Goal: Check status: Check status

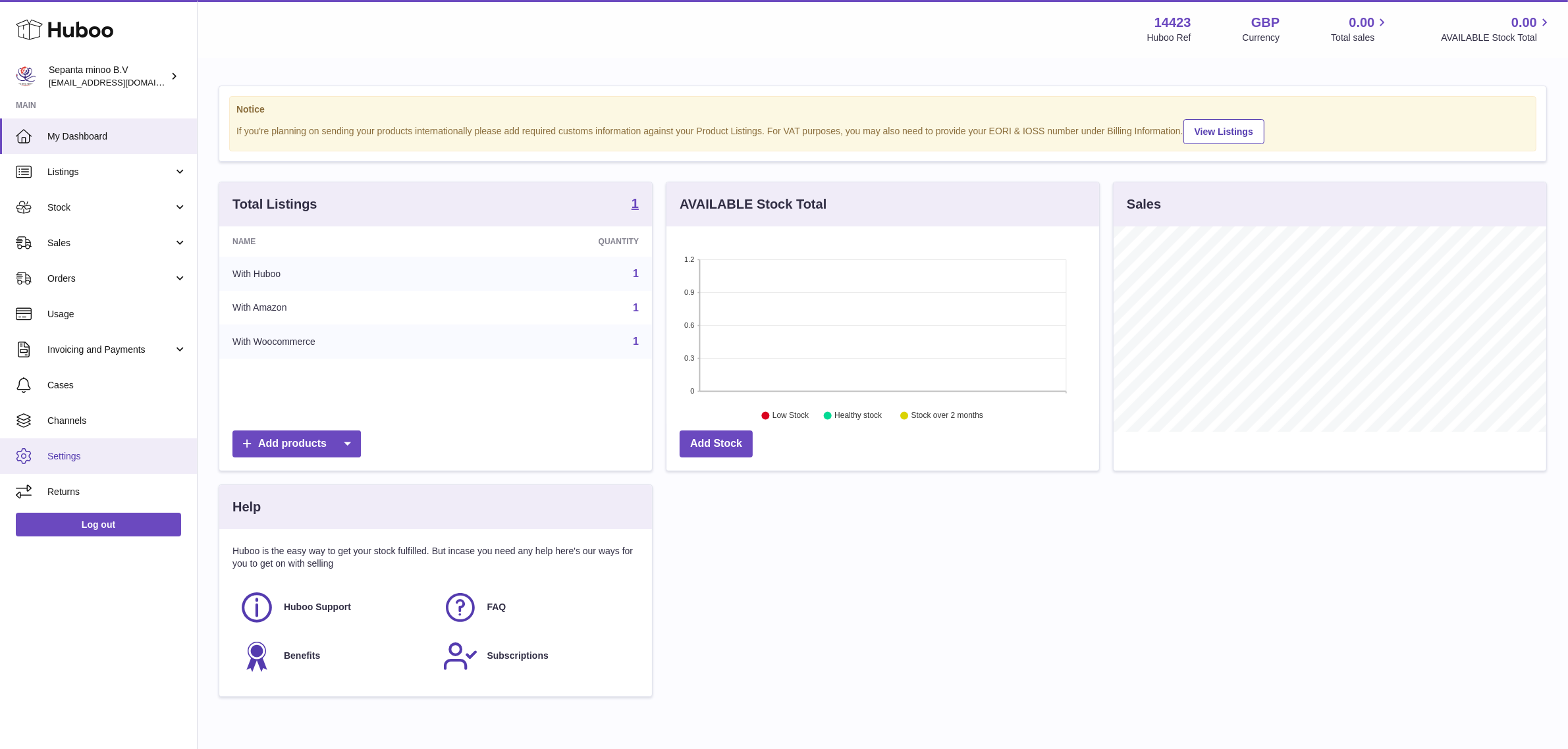
scroll to position [205, 433]
click at [162, 242] on span "Sales" at bounding box center [110, 243] width 126 height 12
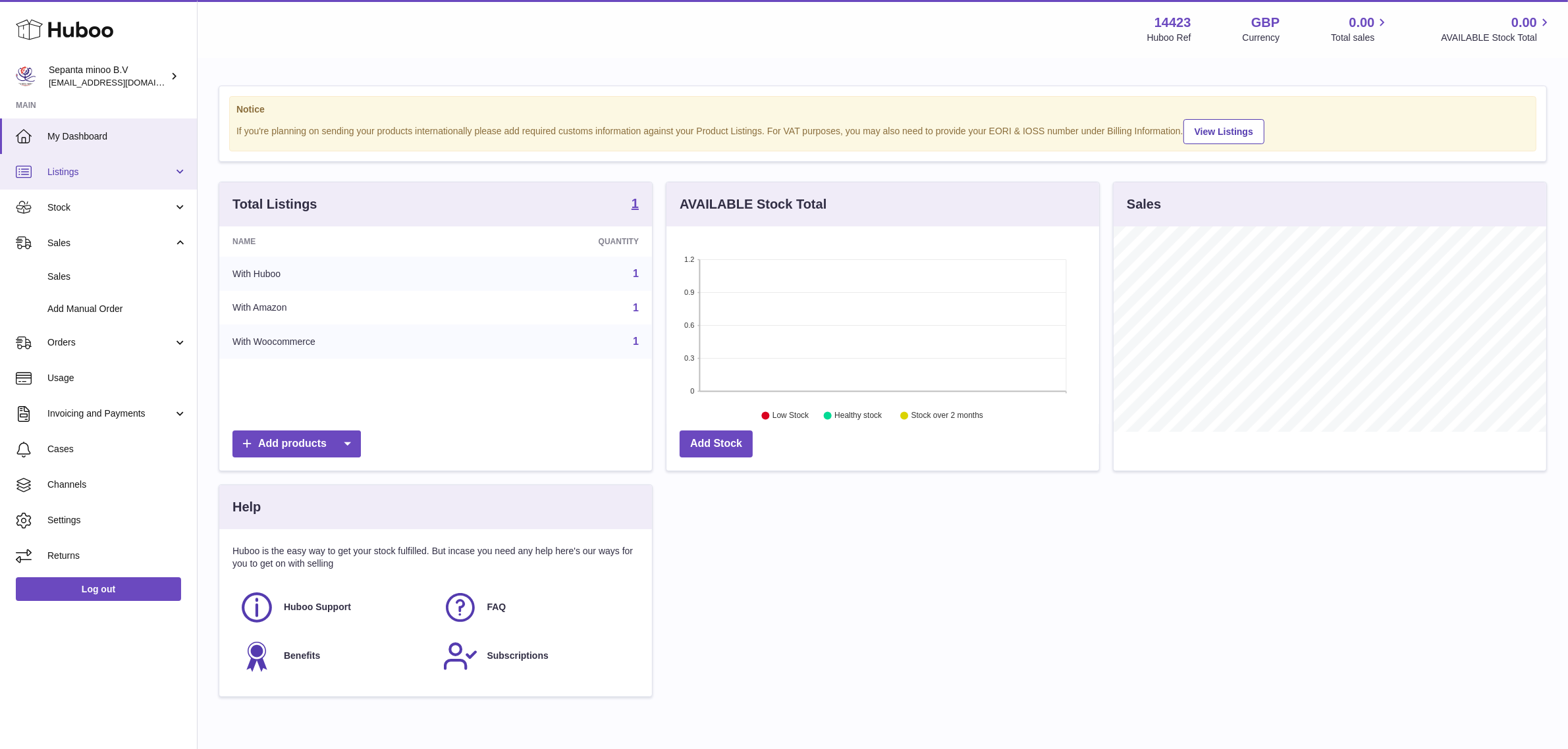
click at [106, 179] on link "Listings" at bounding box center [98, 172] width 197 height 36
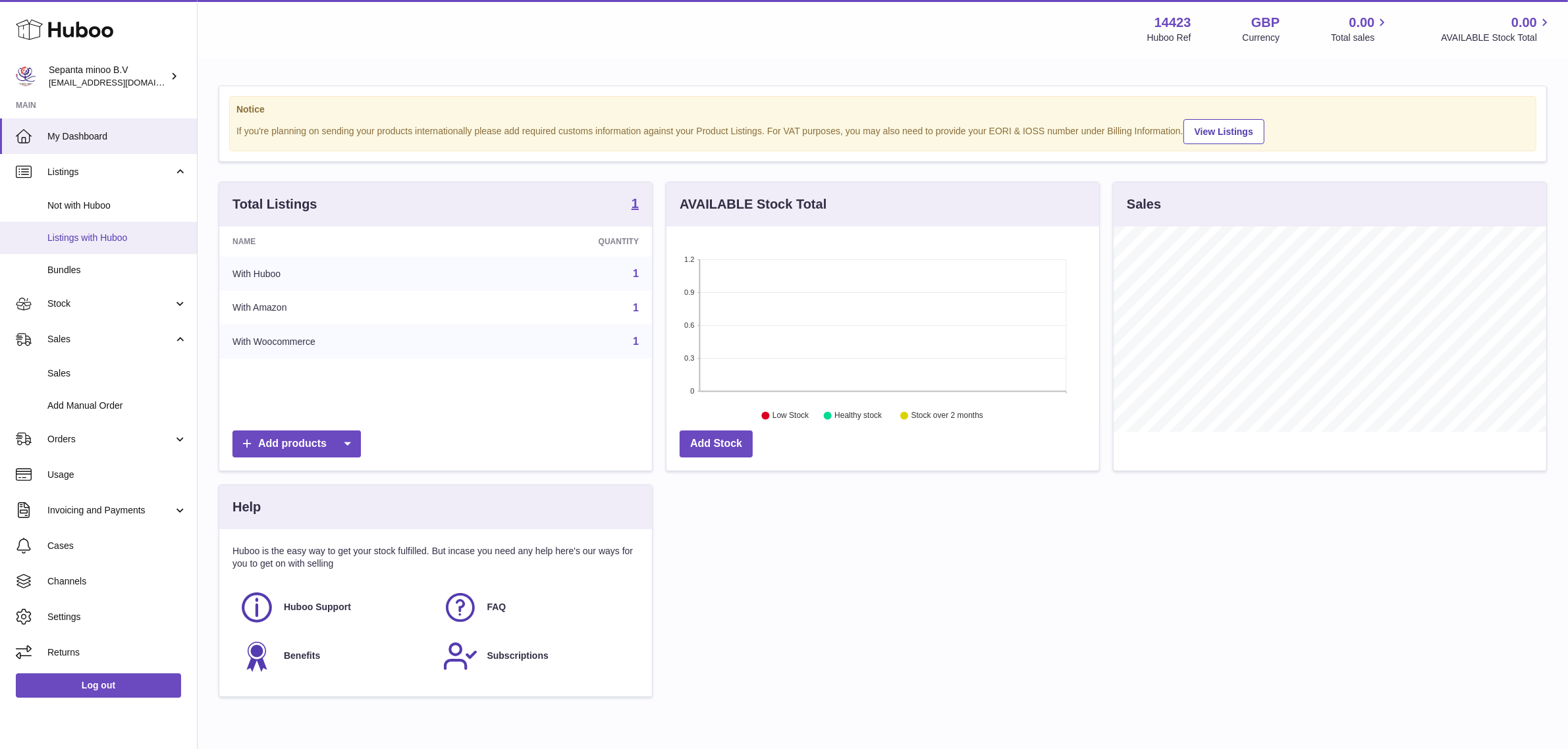
click at [88, 240] on span "Listings with Huboo" at bounding box center [117, 238] width 140 height 12
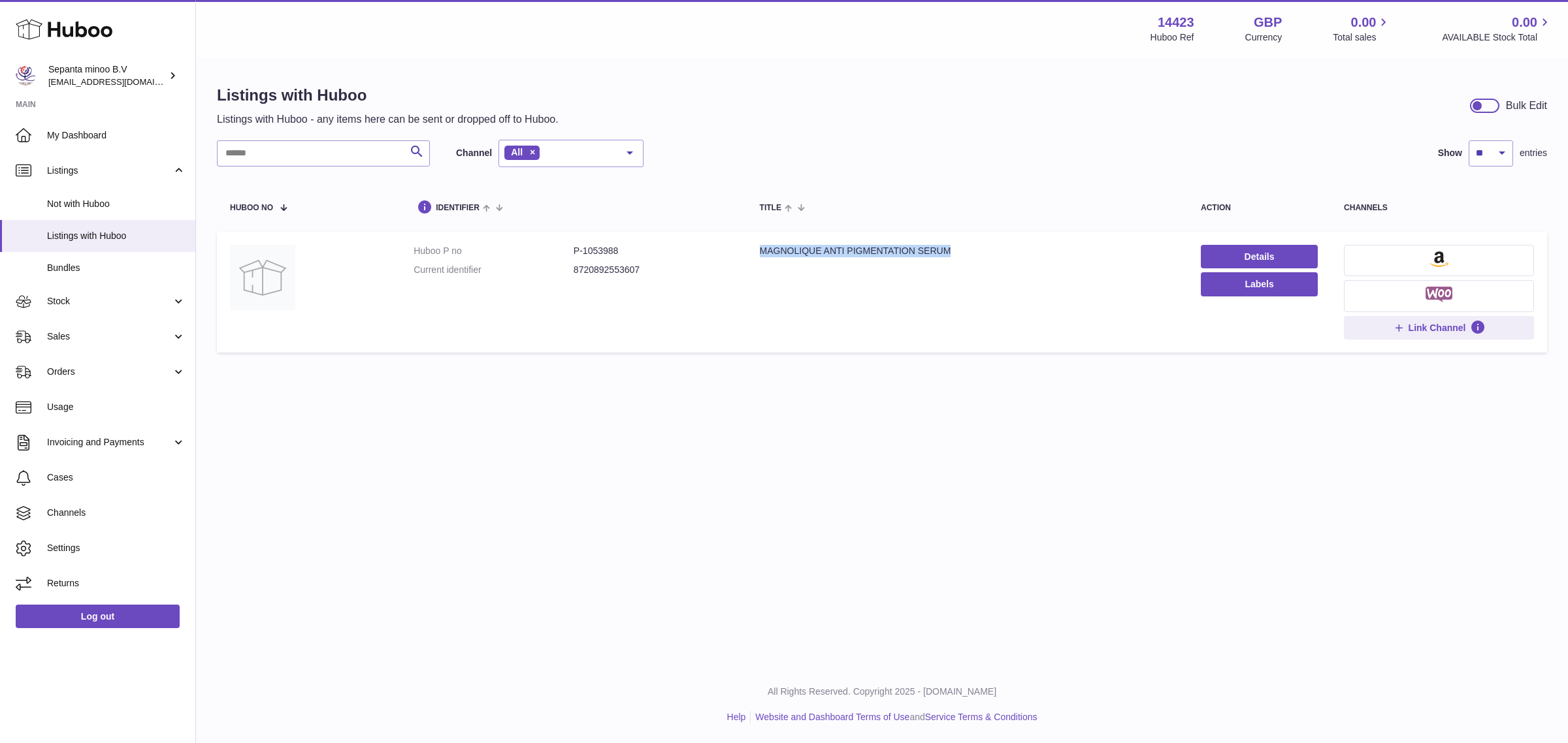
drag, startPoint x: 786, startPoint y: 251, endPoint x: 971, endPoint y: 251, distance: 185.0
click at [971, 251] on td "Title MAGNOLIQUE ANTI PIGMENTATION SERUM" at bounding box center [967, 292] width 441 height 121
copy div "MAGNOLIQUE ANTI PIGMENTATION SERUM"
click at [191, 302] on link "Stock" at bounding box center [97, 302] width 195 height 35
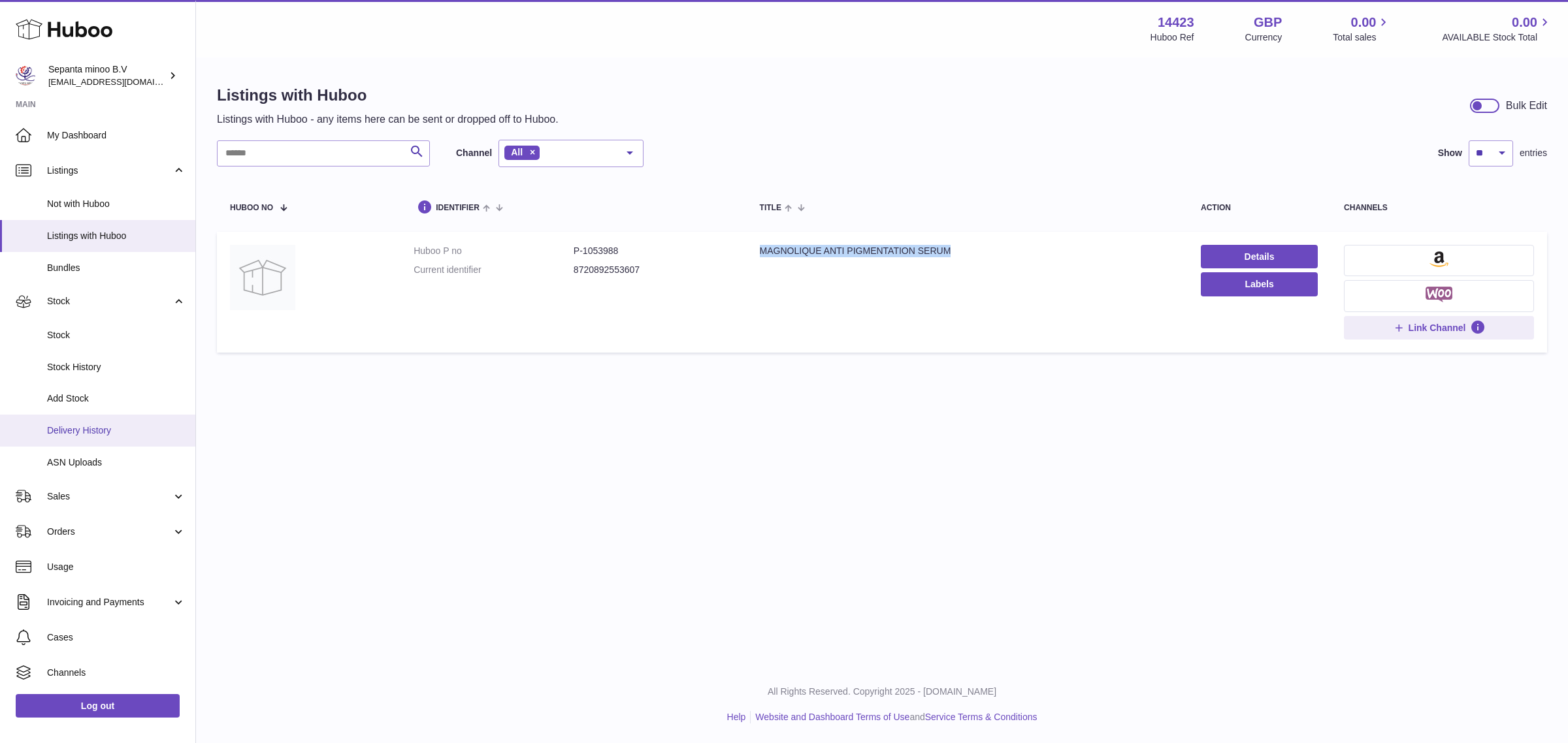
click at [118, 430] on span "Delivery History" at bounding box center [116, 431] width 139 height 12
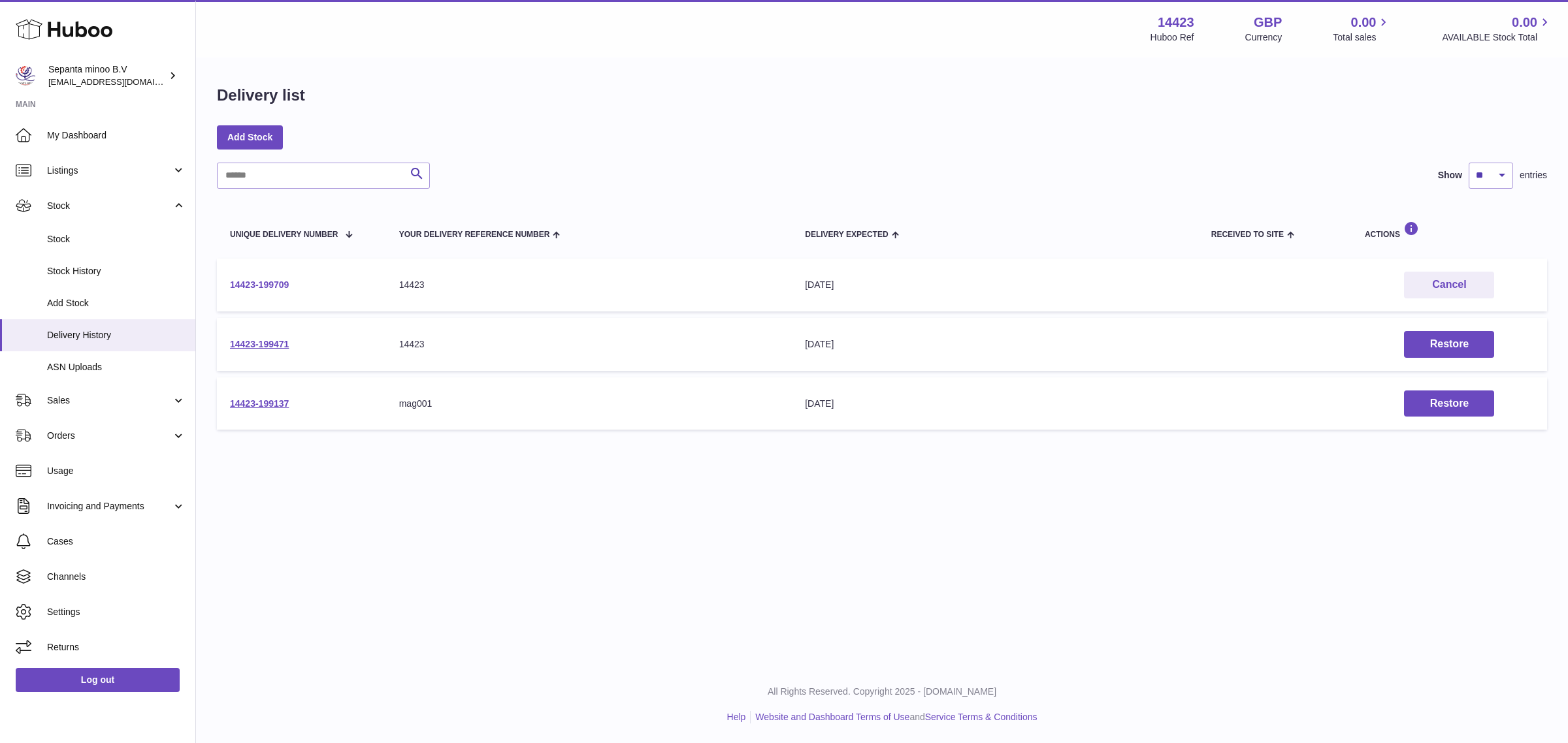
click at [273, 288] on link "14423-199709" at bounding box center [259, 285] width 59 height 11
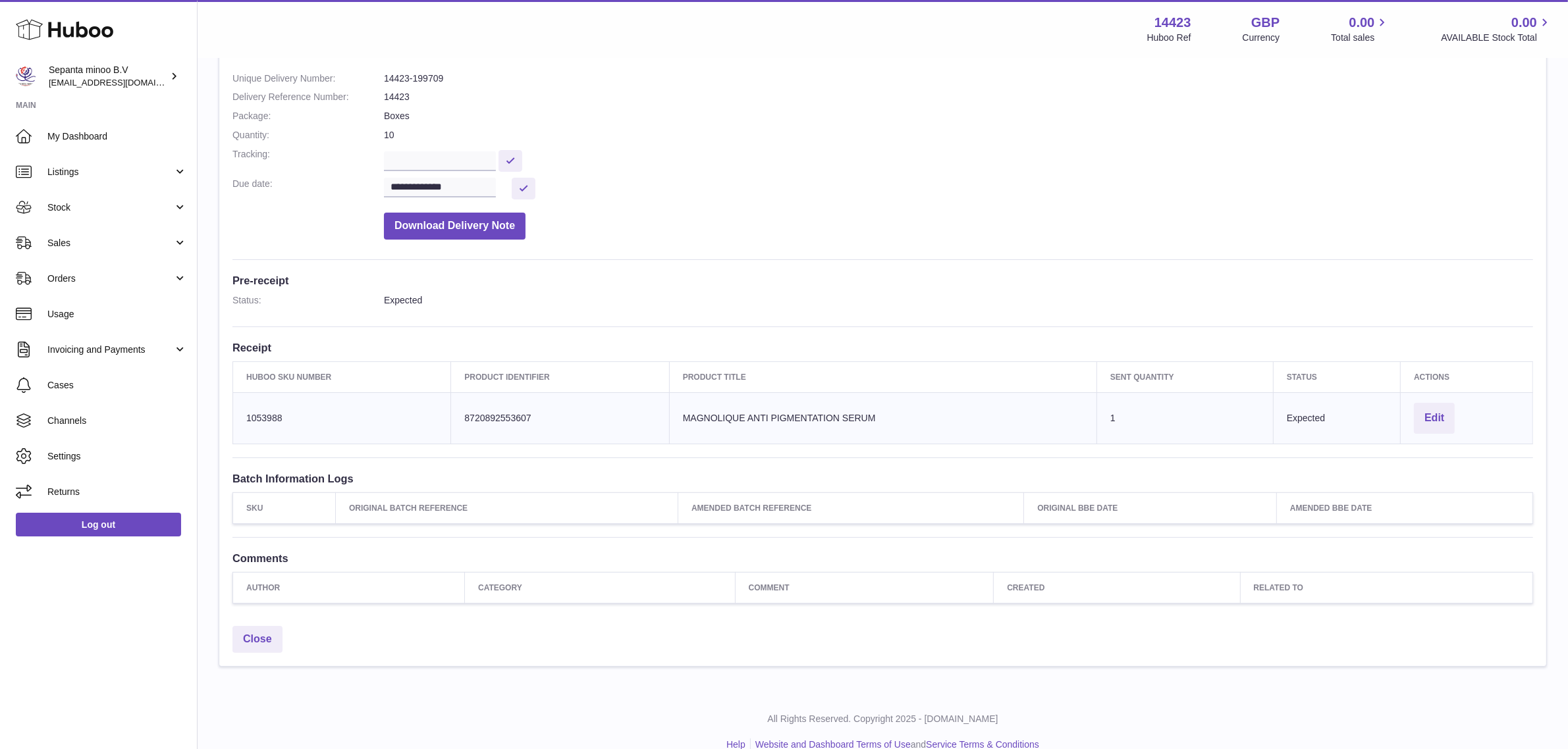
scroll to position [159, 0]
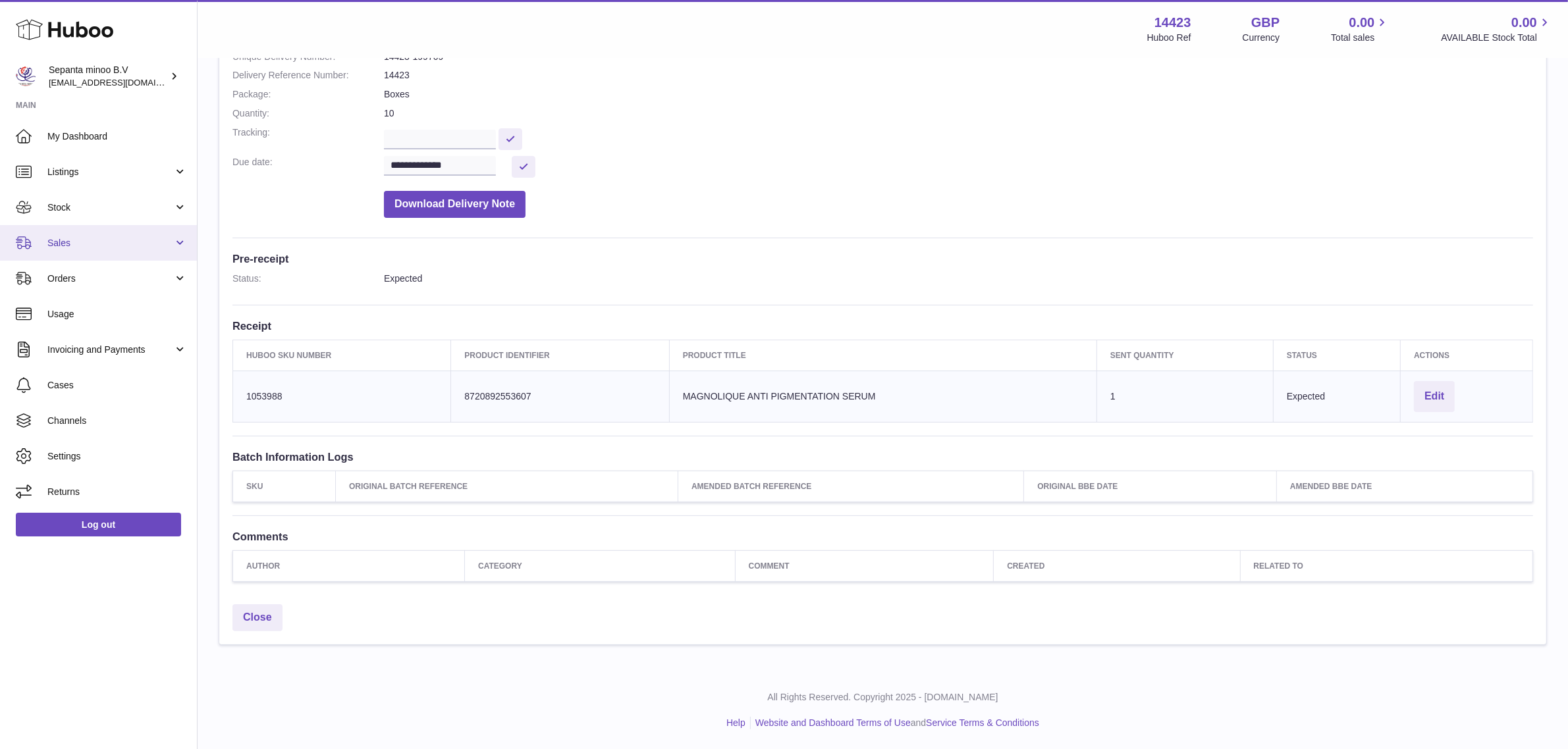
click at [132, 229] on link "Sales" at bounding box center [98, 243] width 197 height 36
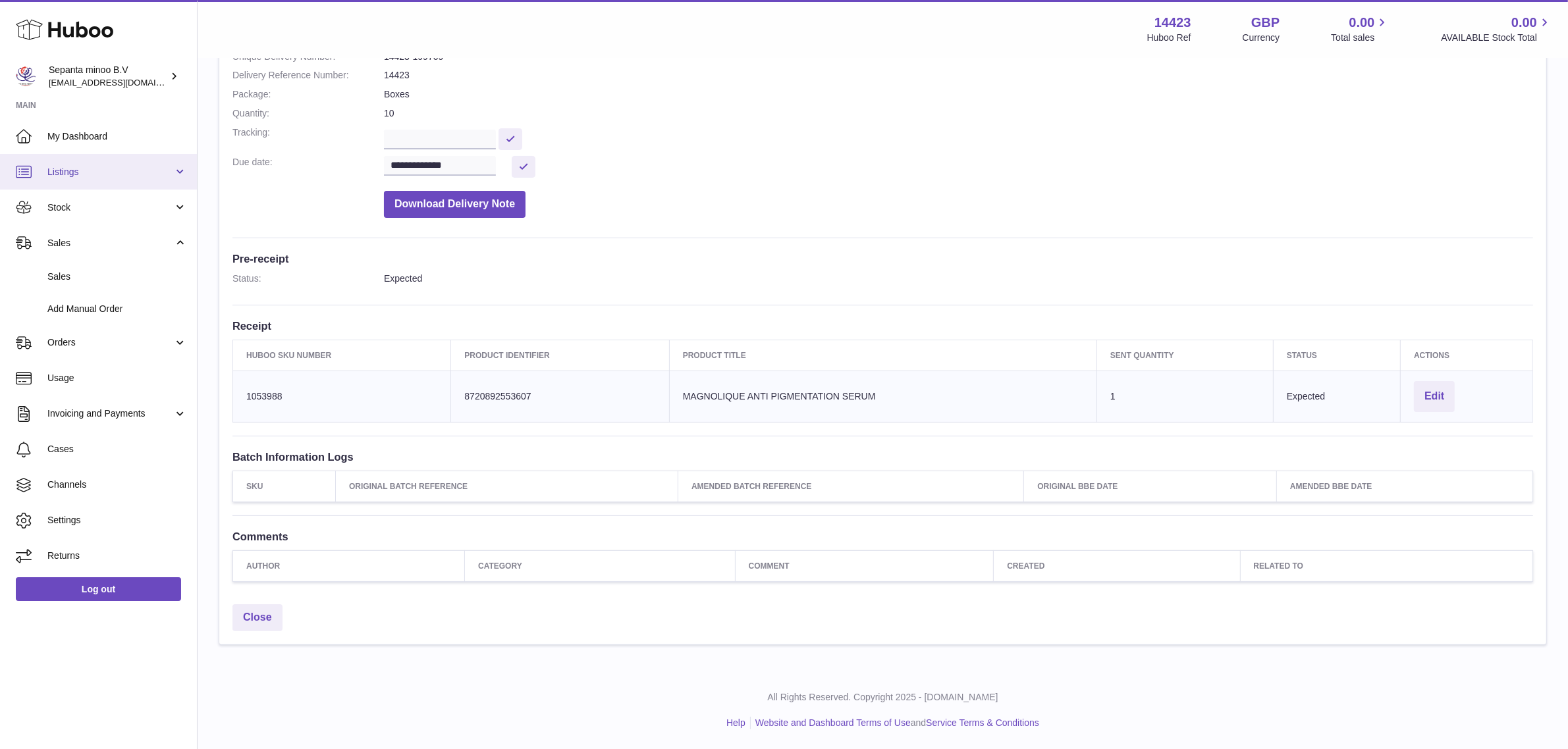
click at [136, 172] on span "Listings" at bounding box center [110, 172] width 126 height 12
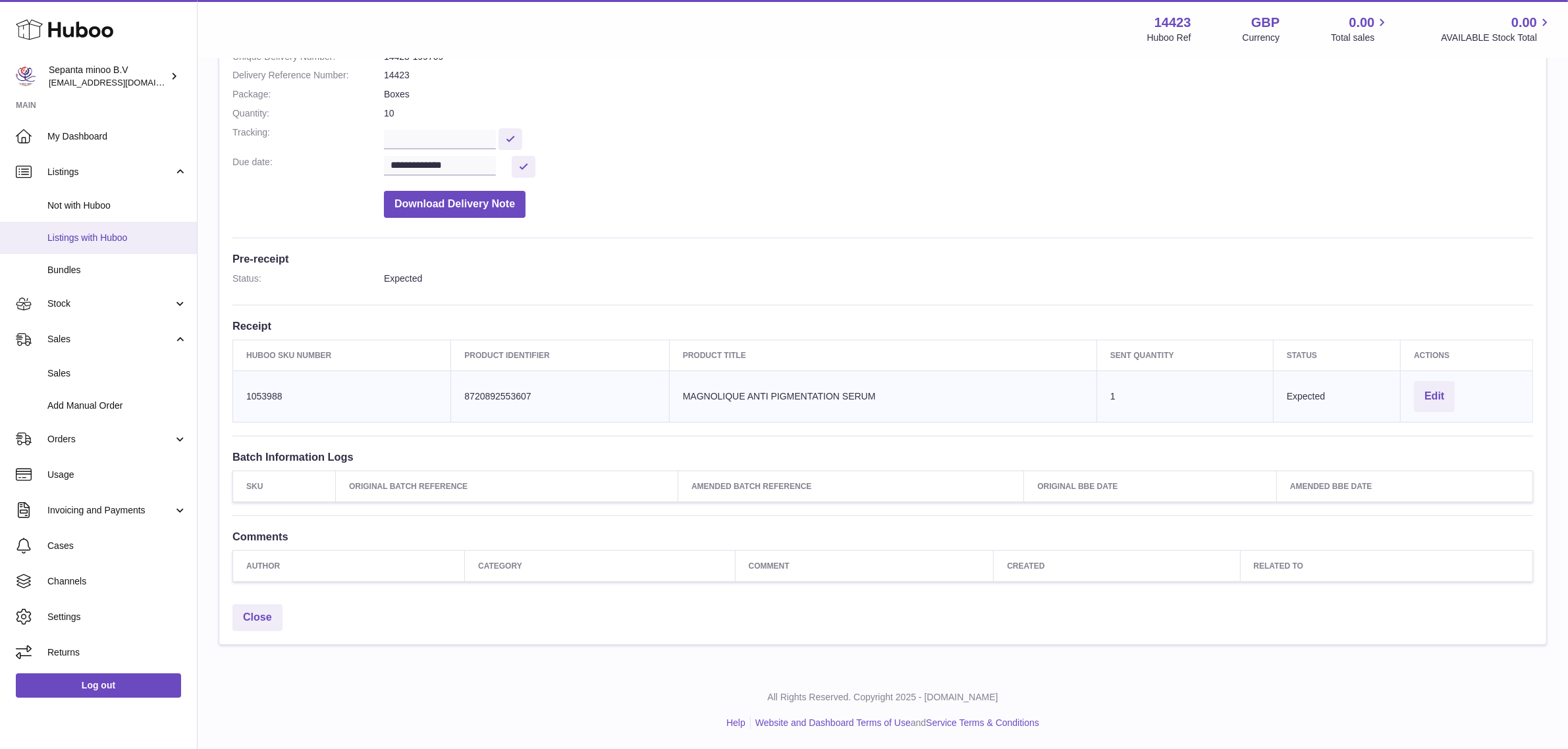
click at [119, 232] on span "Listings with Huboo" at bounding box center [117, 238] width 140 height 12
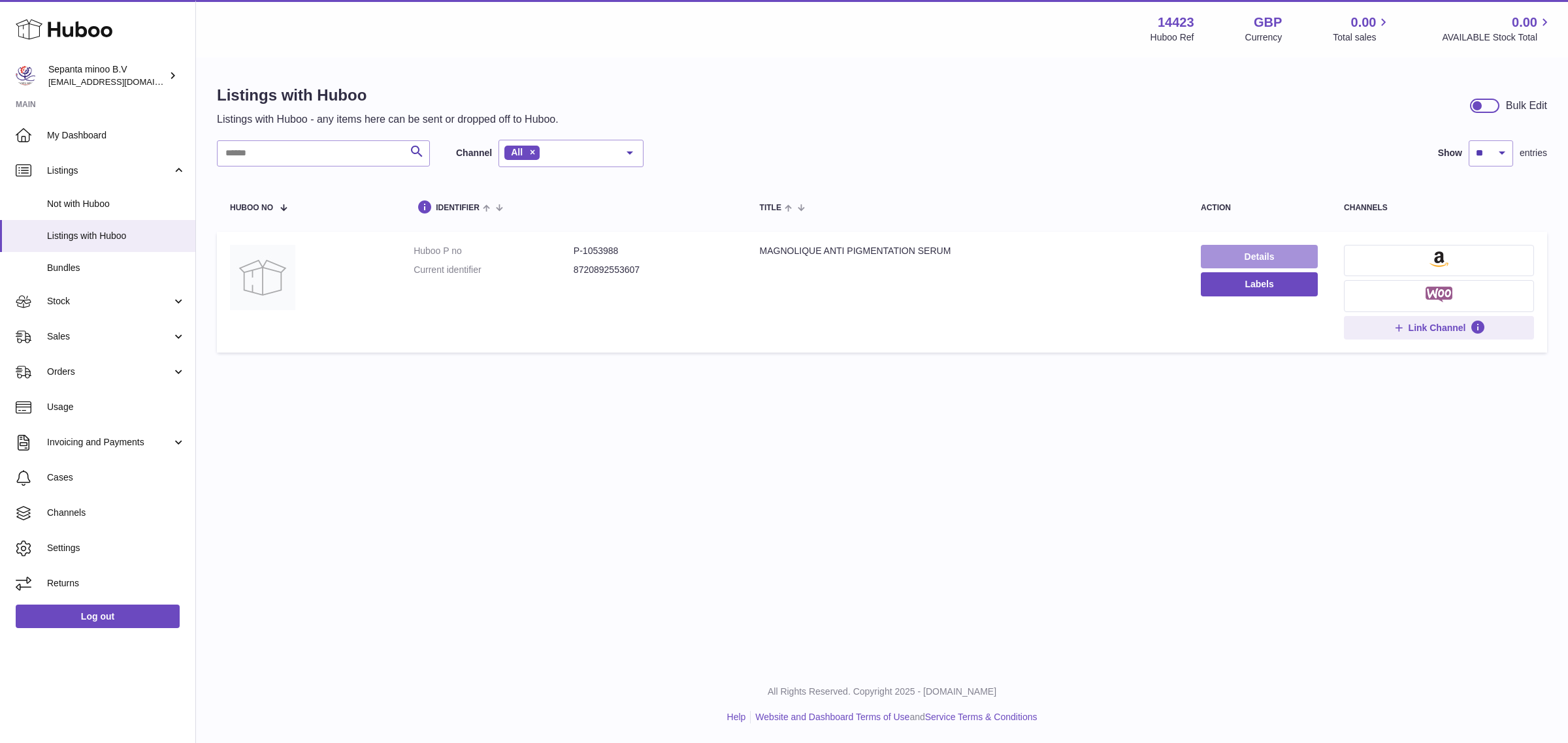
click at [1244, 255] on link "Details" at bounding box center [1260, 257] width 117 height 24
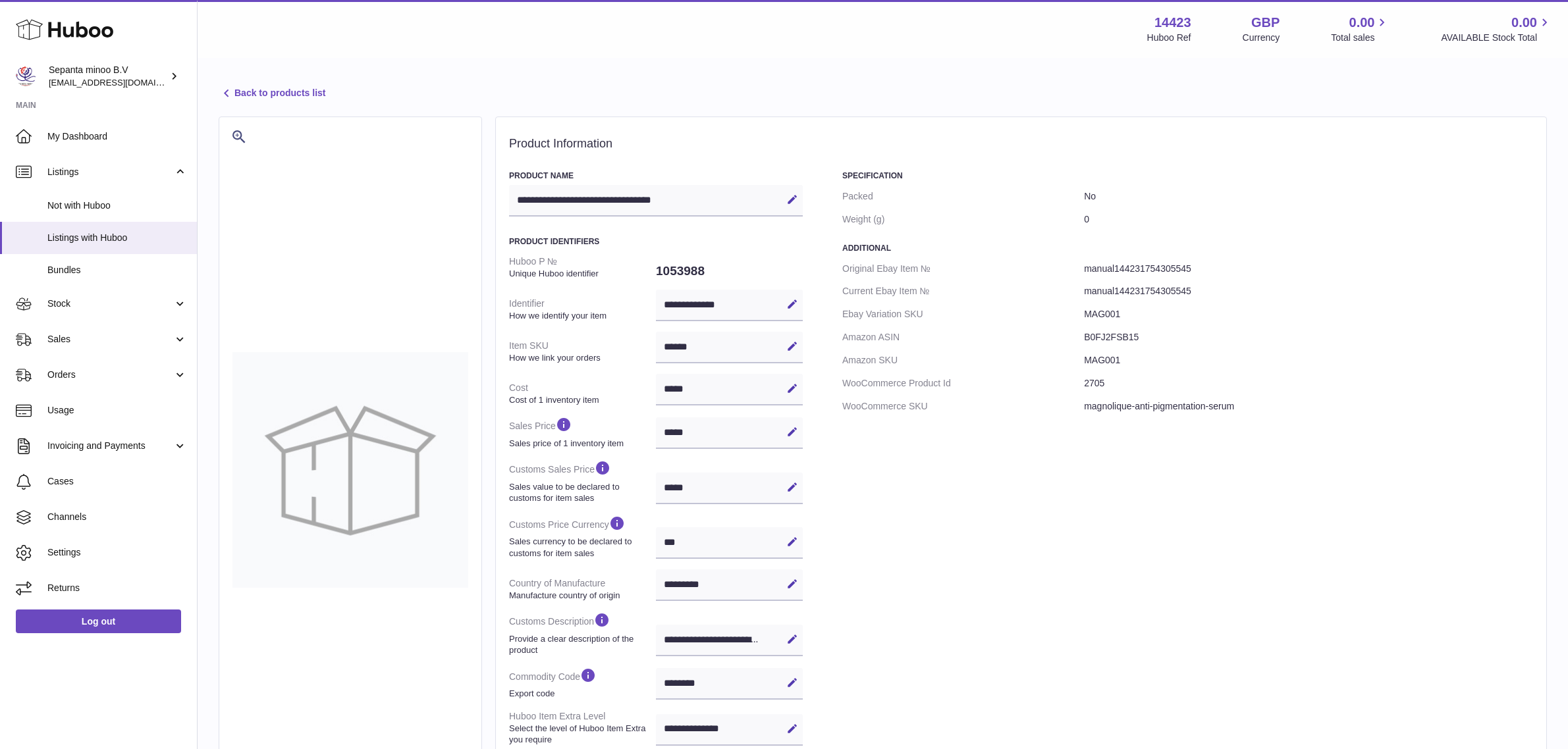
select select "***"
select select "****"
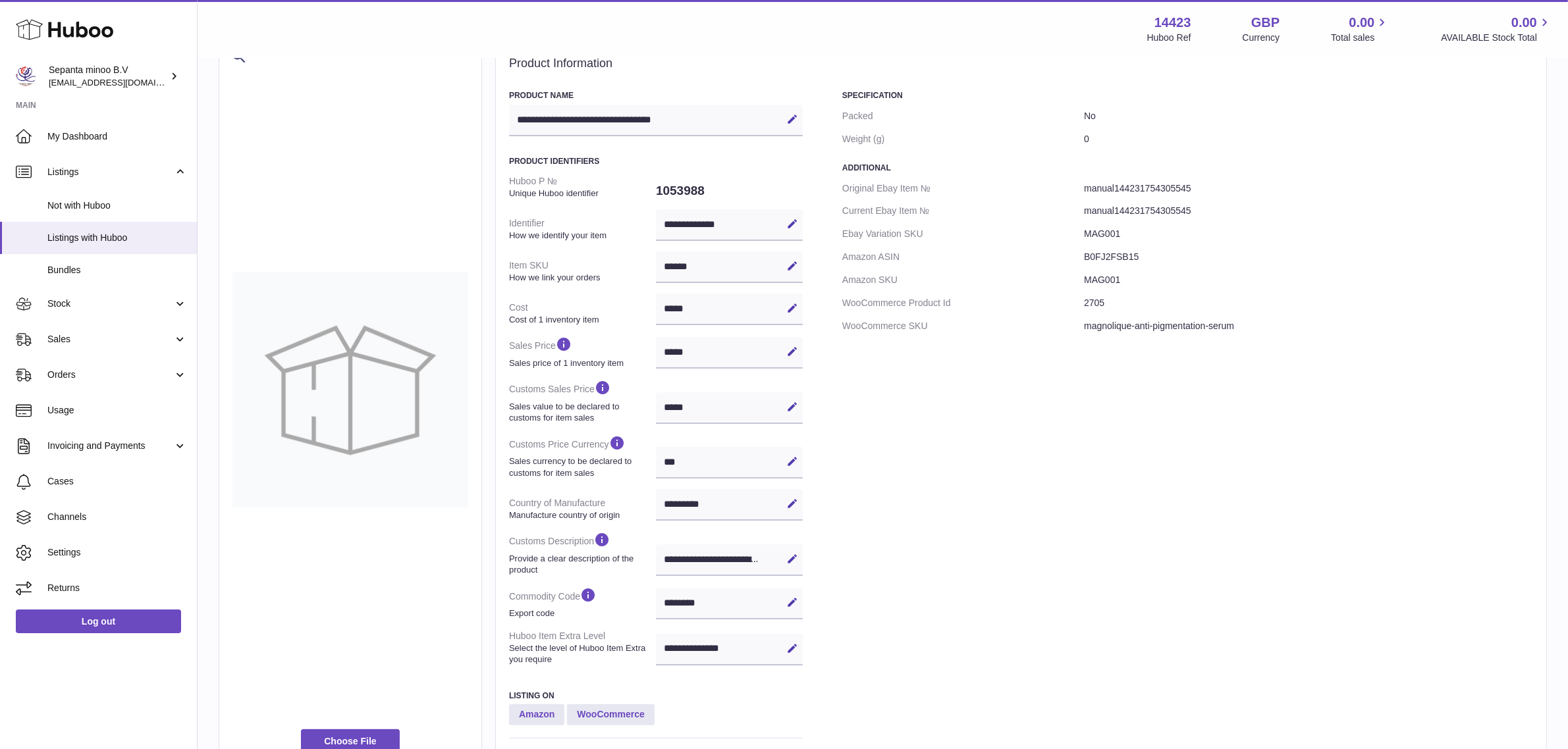
scroll to position [79, 0]
click at [172, 314] on link "Stock" at bounding box center [98, 305] width 197 height 36
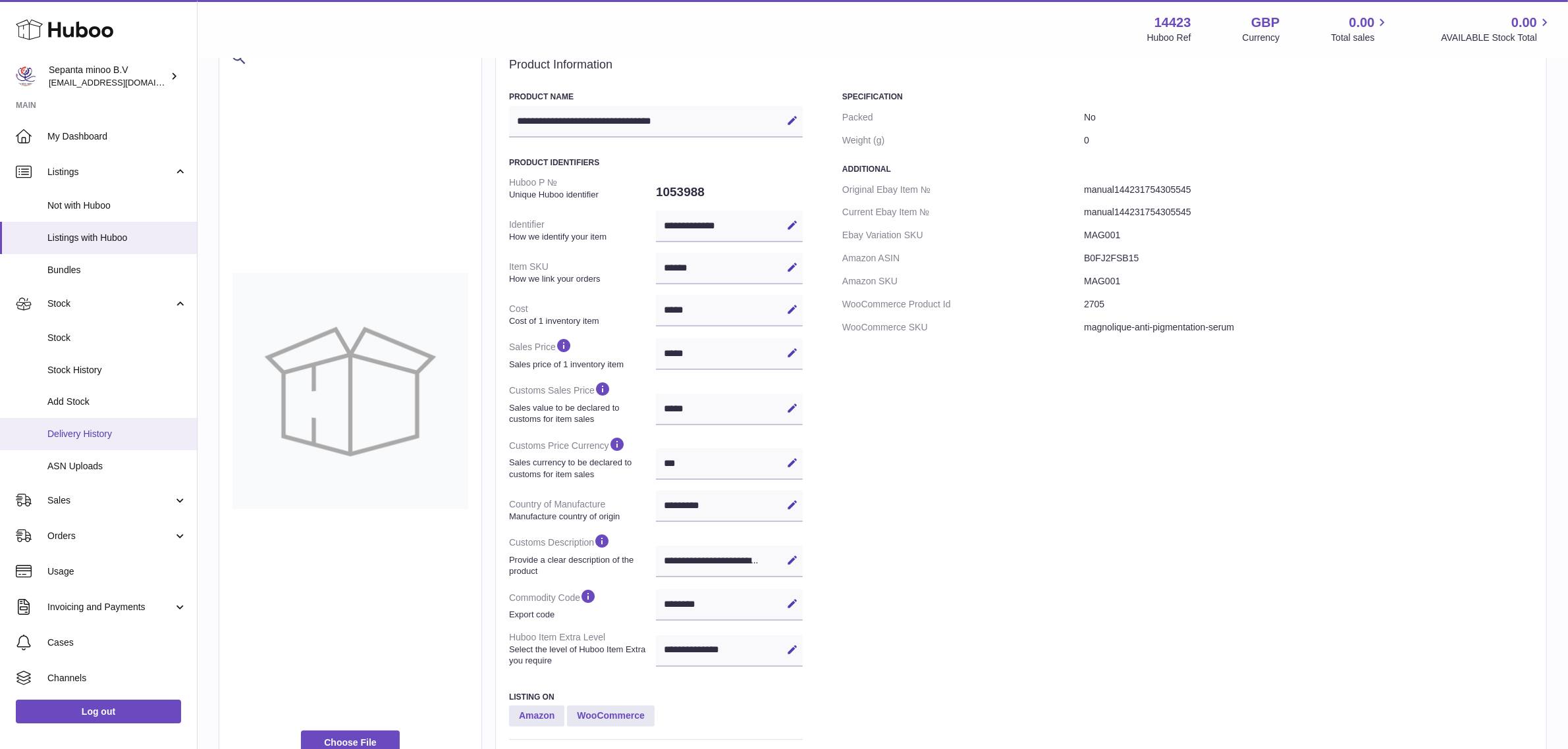
click at [104, 435] on span "Delivery History" at bounding box center [117, 434] width 140 height 12
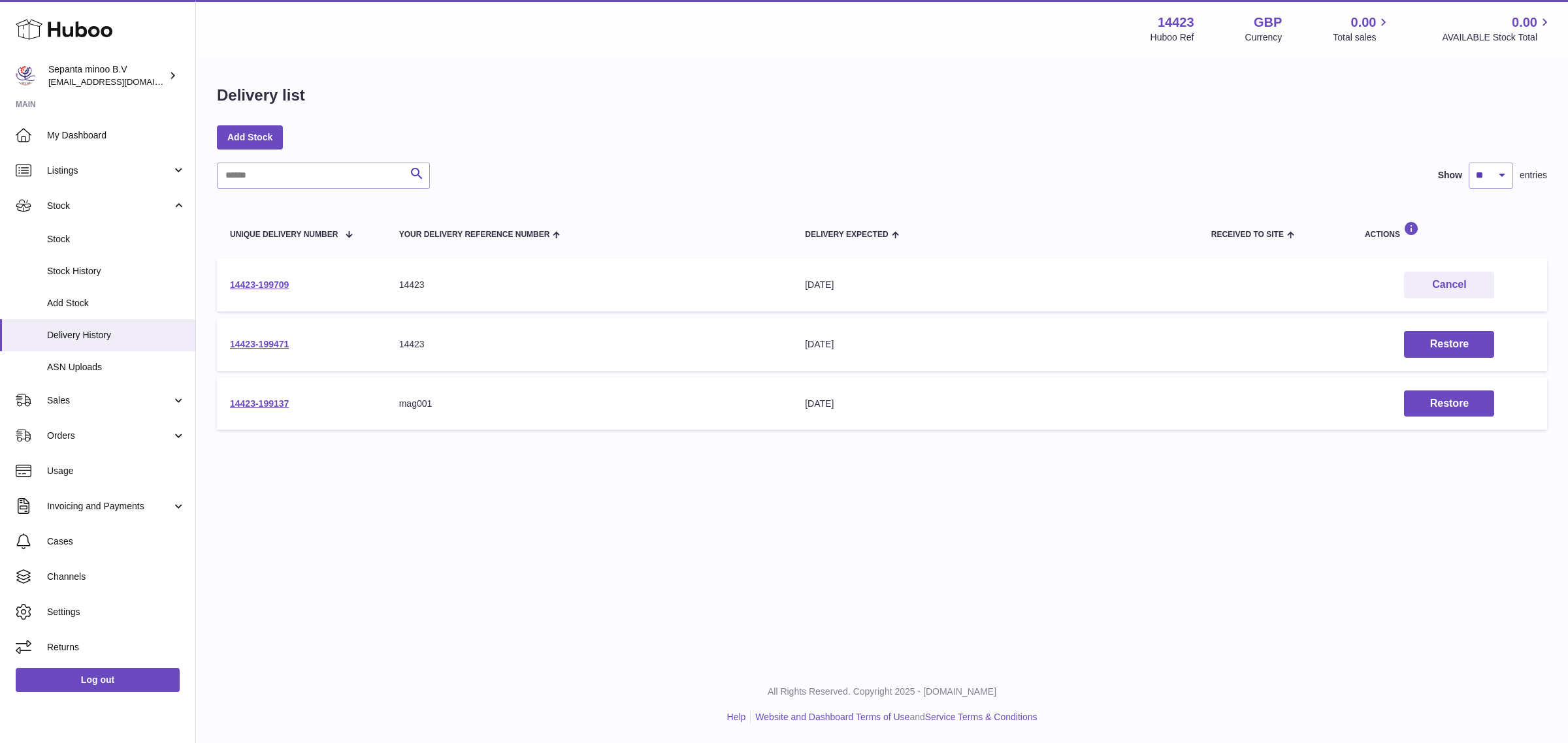
drag, startPoint x: 302, startPoint y: 289, endPoint x: 230, endPoint y: 291, distance: 72.0
click at [230, 291] on td "14423-199709" at bounding box center [301, 285] width 170 height 53
copy link "14423-199709"
click at [85, 165] on span "Listings" at bounding box center [109, 171] width 125 height 12
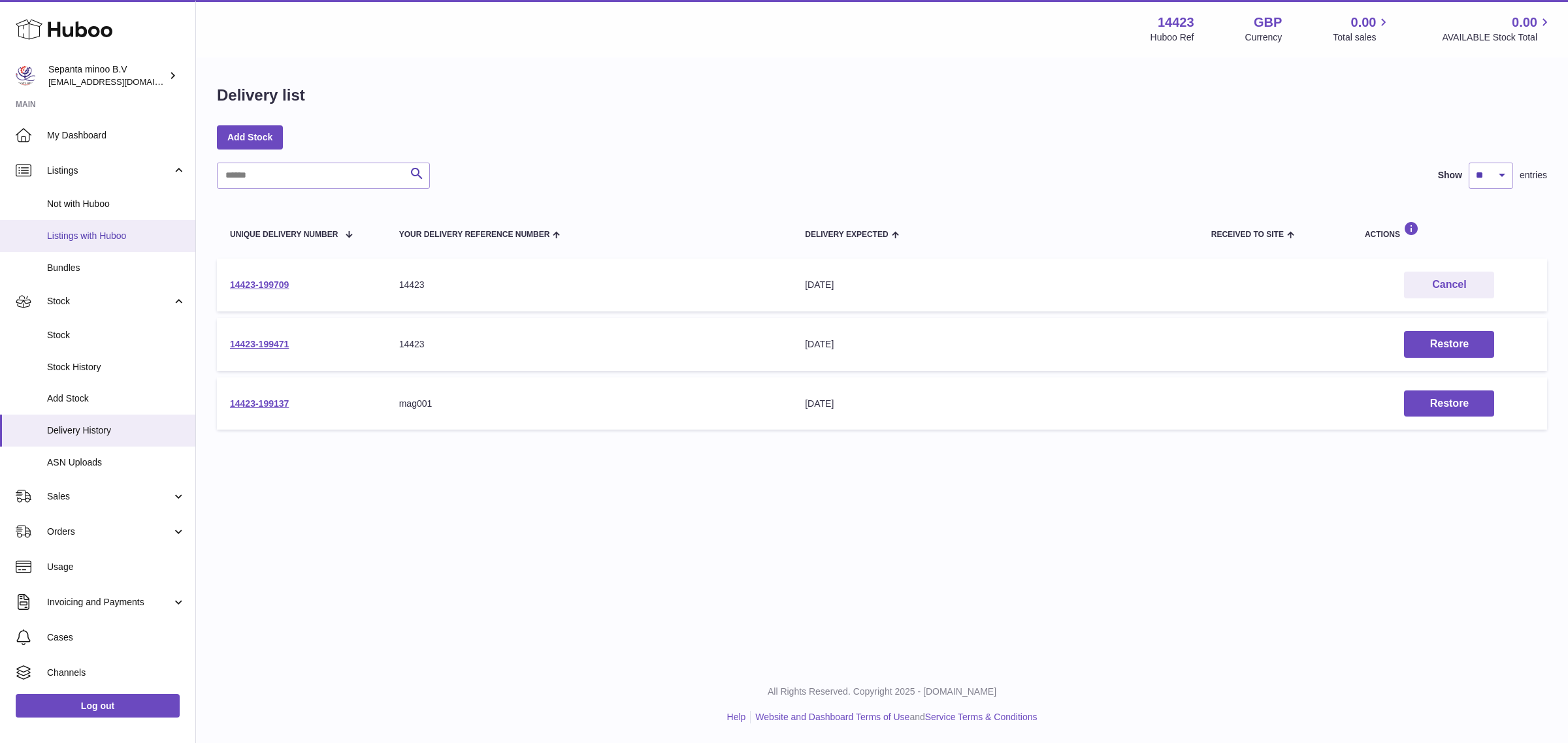
click at [101, 230] on span "Listings with Huboo" at bounding box center [116, 236] width 139 height 12
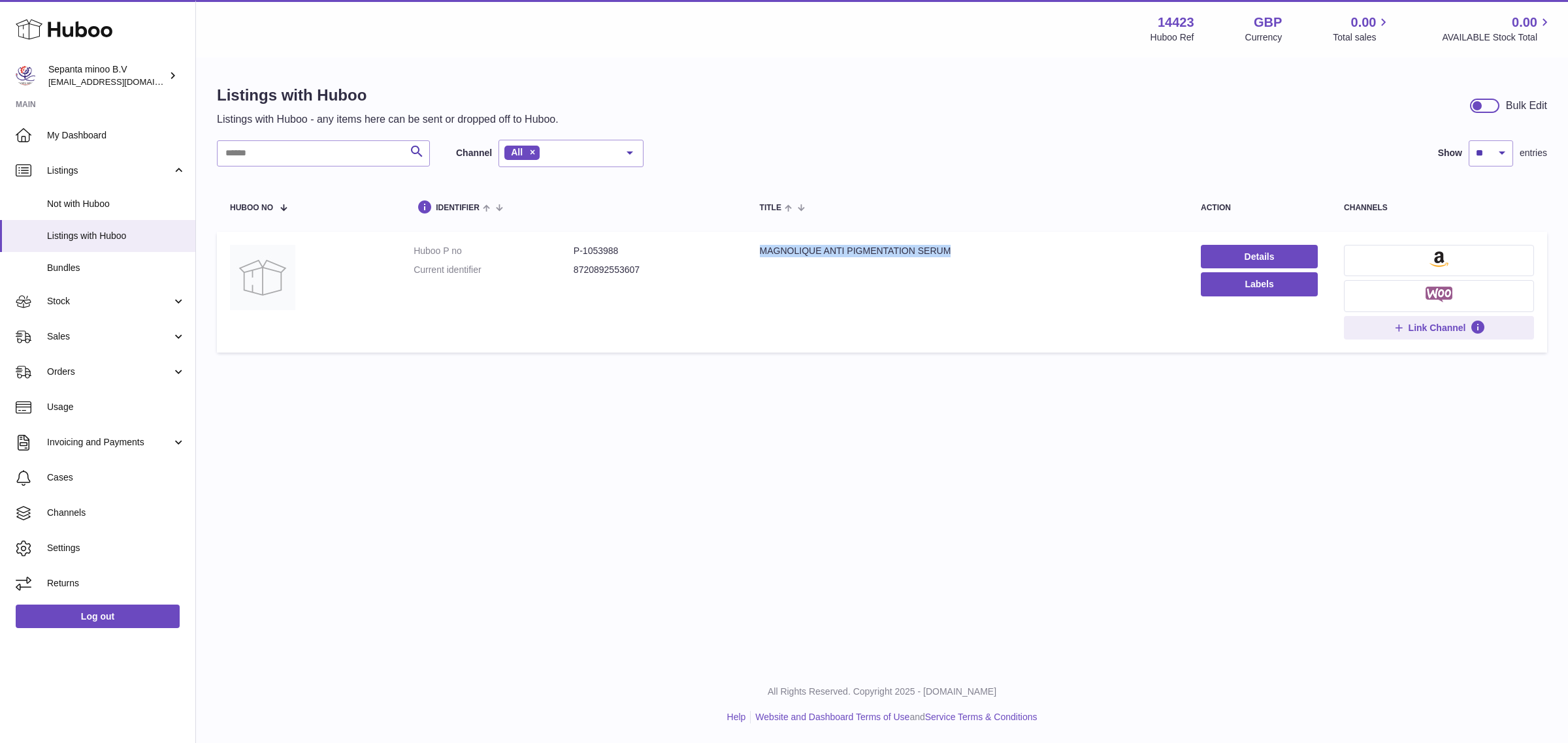
drag, startPoint x: 756, startPoint y: 249, endPoint x: 1080, endPoint y: 246, distance: 324.0
click at [1066, 249] on div "MAGNOLIQUE ANTI PIGMENTATION SERUM" at bounding box center [967, 251] width 415 height 12
copy div "MAGNOLIQUE ANTI PIGMENTATION SERUM"
